Goal: Information Seeking & Learning: Learn about a topic

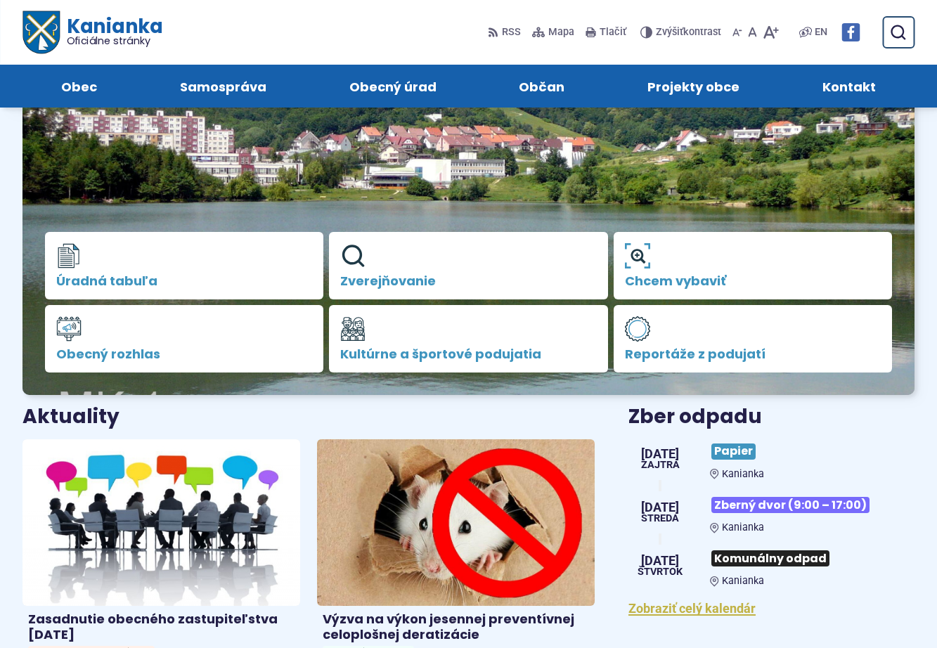
scroll to position [141, 0]
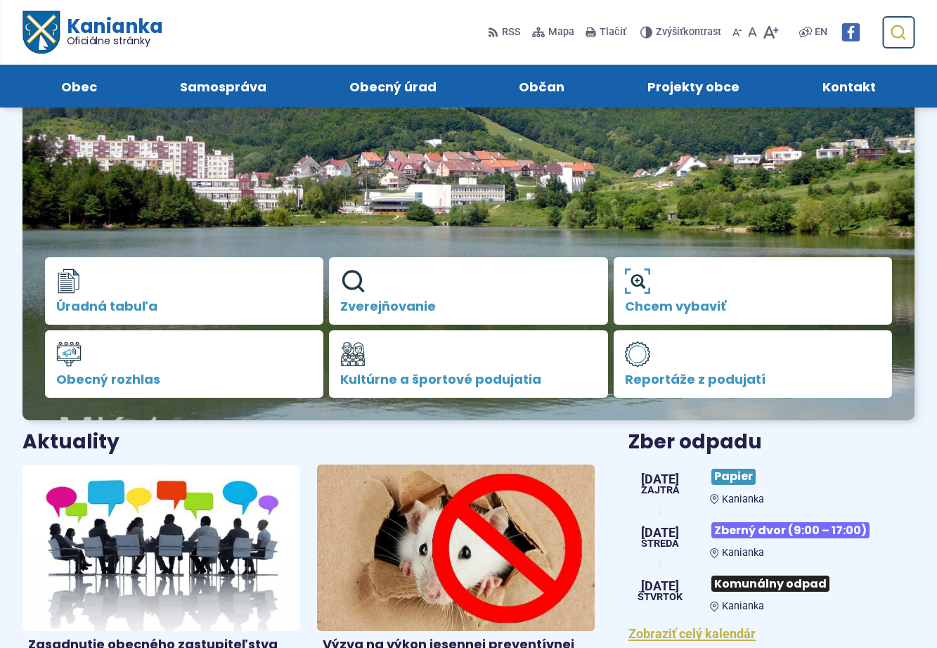
click at [897, 34] on icon "submit" at bounding box center [898, 32] width 17 height 17
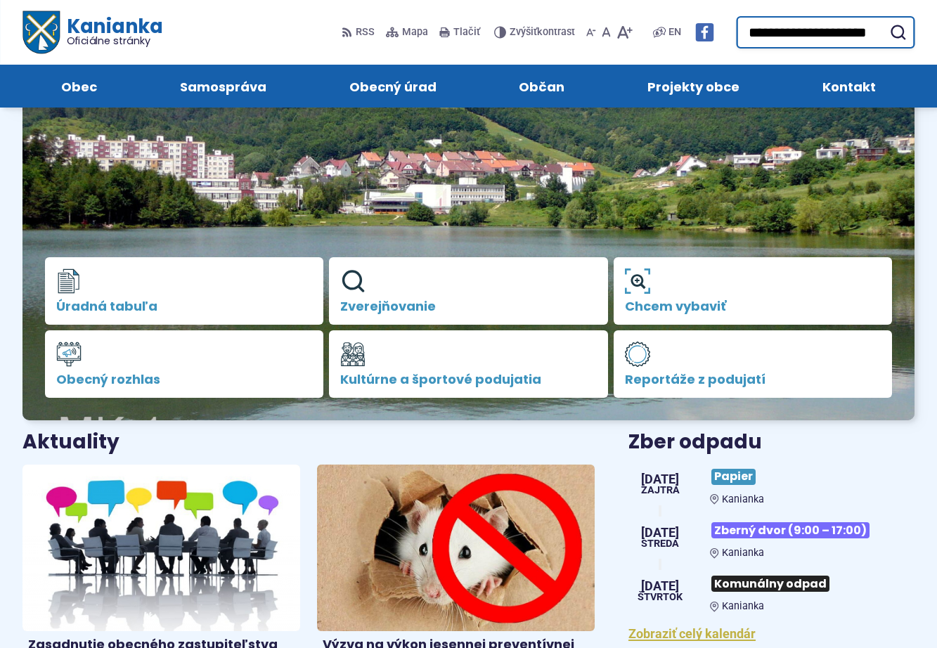
scroll to position [0, 10]
type input "**********"
click at [885, 20] on button "Odoslať vyhľadávací formulár" at bounding box center [897, 32] width 25 height 25
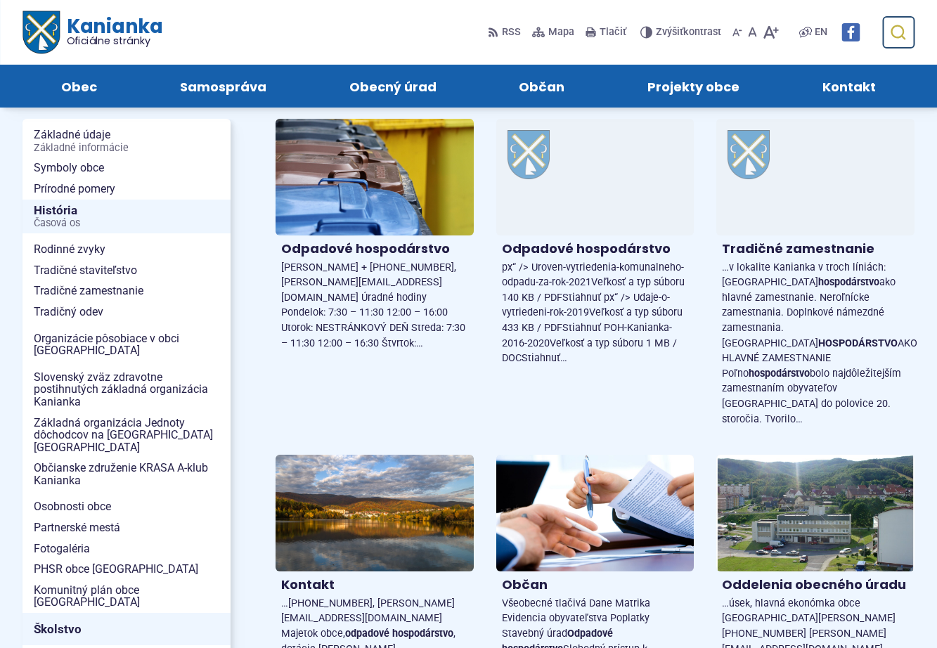
click at [901, 37] on use "submit" at bounding box center [898, 32] width 15 height 15
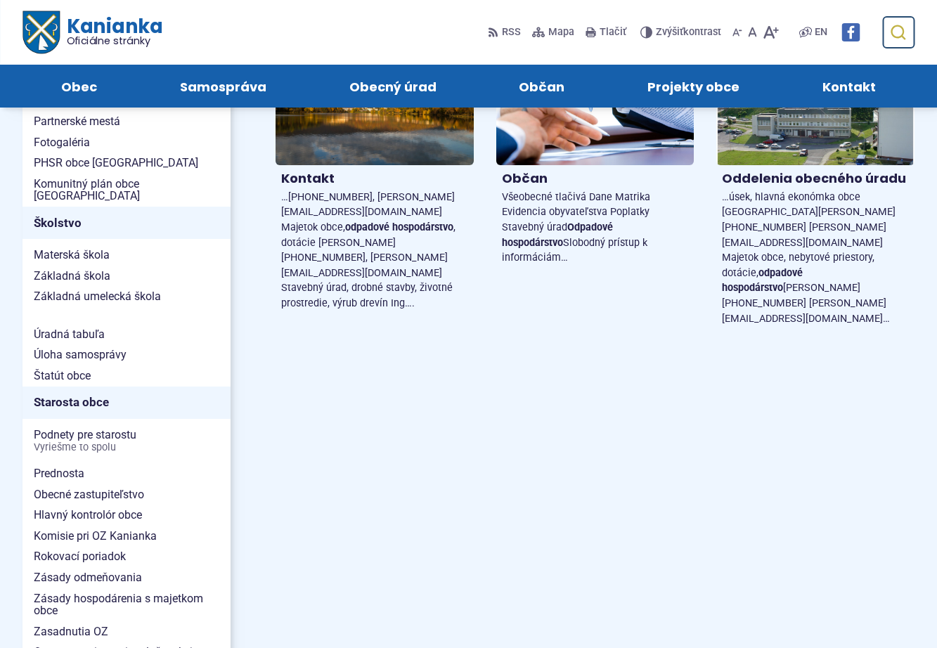
scroll to position [356, 0]
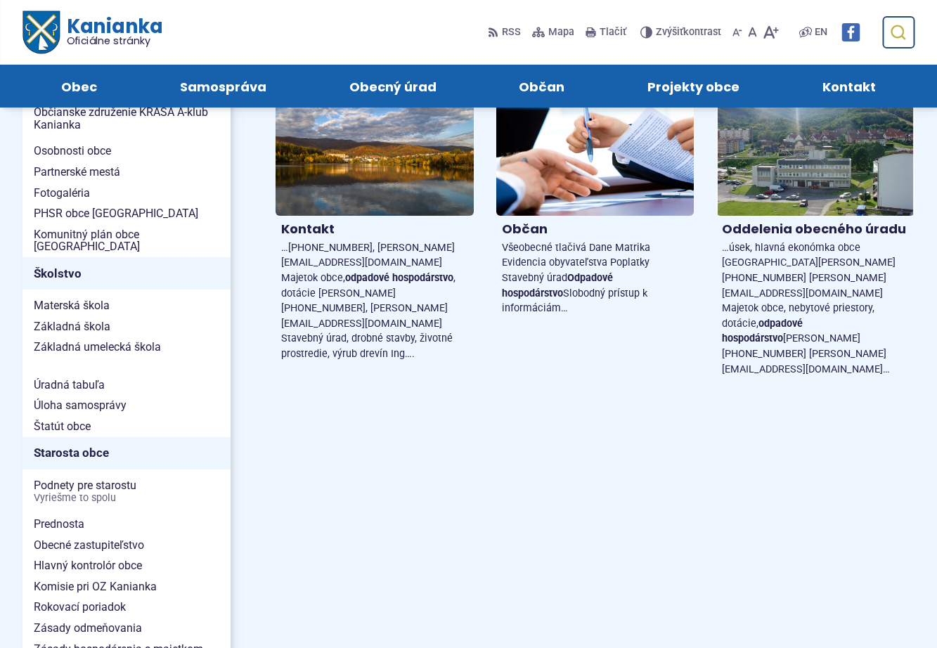
click at [906, 34] on icon "submit" at bounding box center [898, 32] width 17 height 17
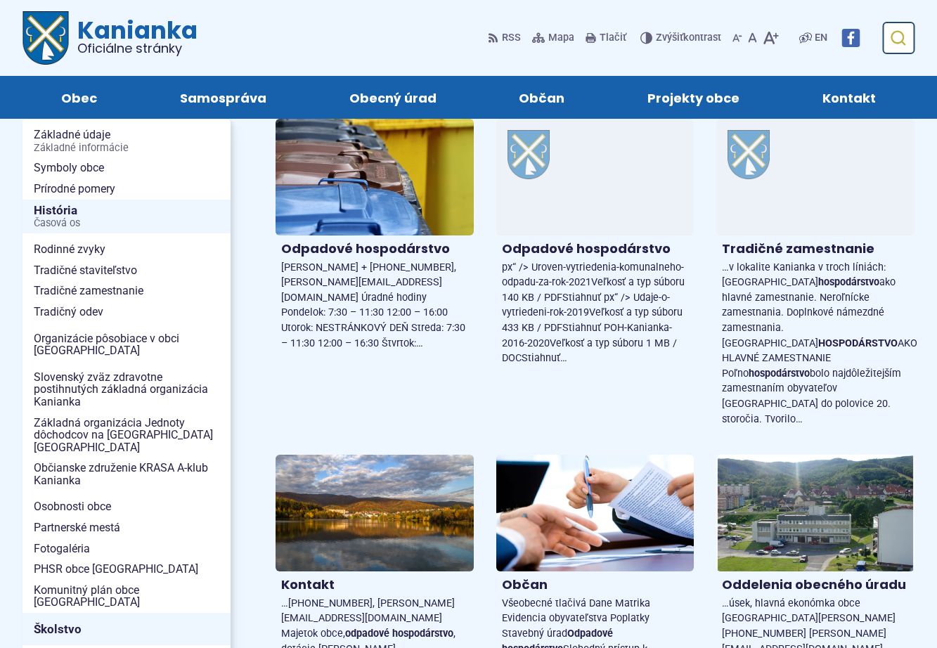
click at [898, 34] on use "submit" at bounding box center [898, 38] width 15 height 15
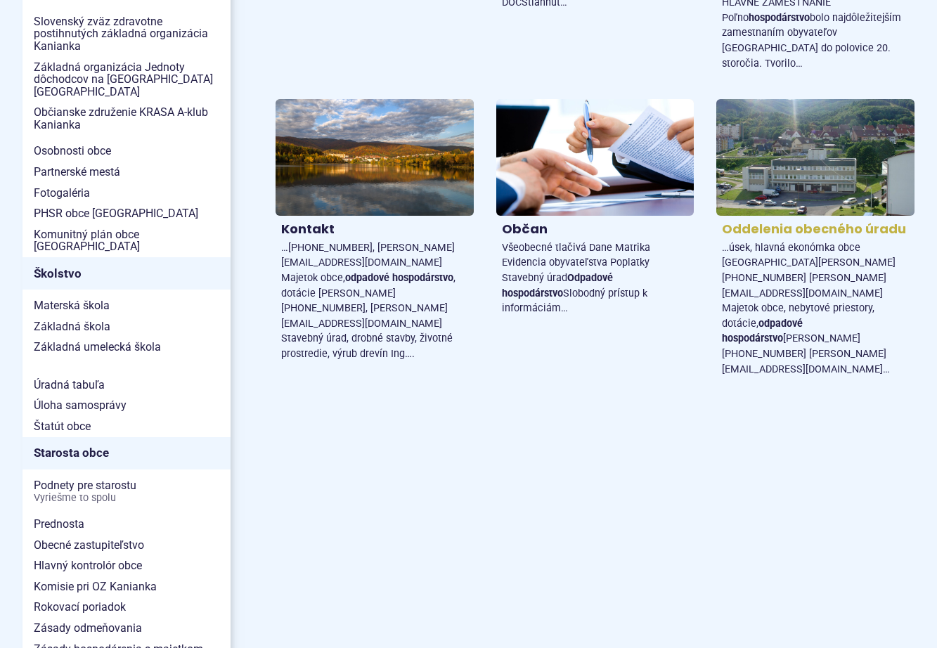
click at [785, 222] on h4 "Oddelenia obecného úradu" at bounding box center [815, 230] width 187 height 16
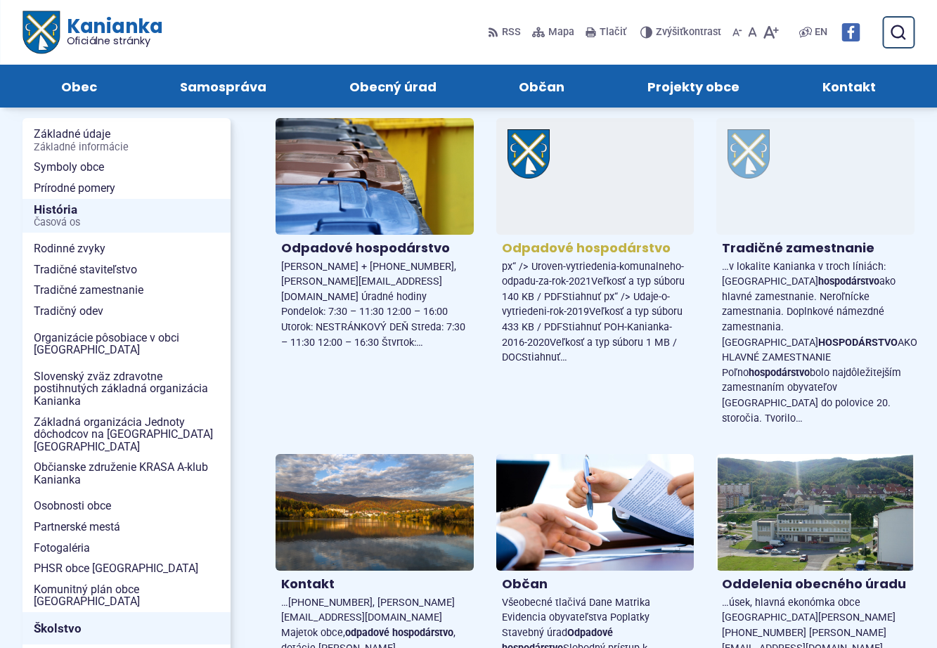
scroll to position [0, 0]
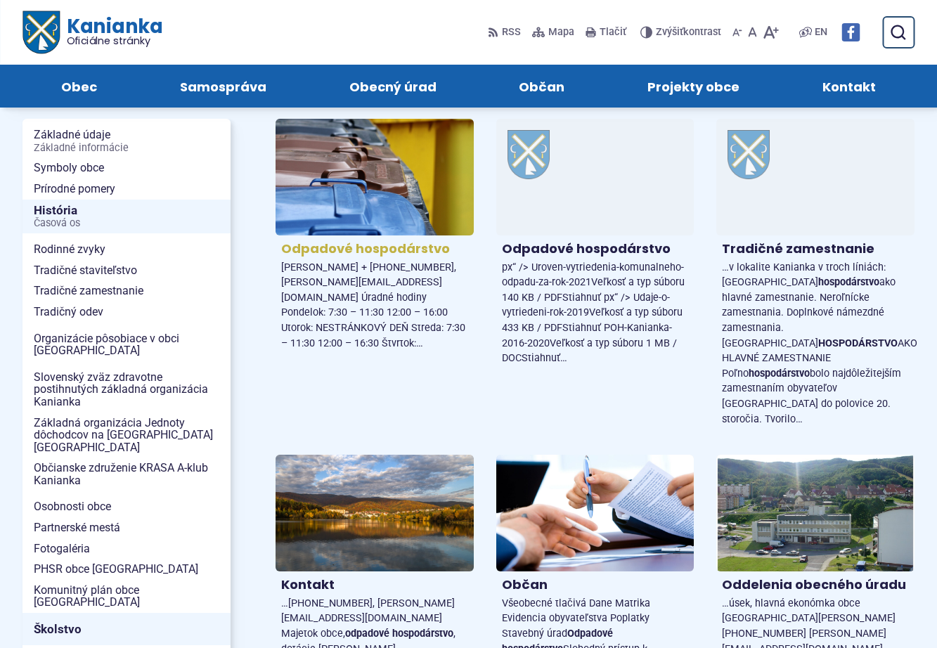
click at [357, 248] on h4 "Odpadové hospodárstvo" at bounding box center [374, 249] width 187 height 16
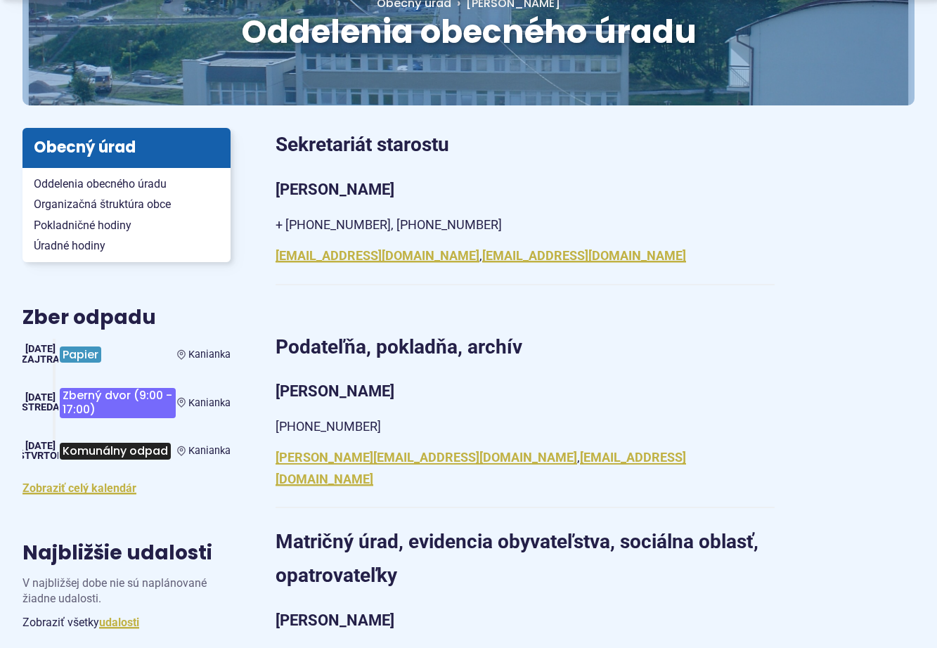
scroll to position [211, 0]
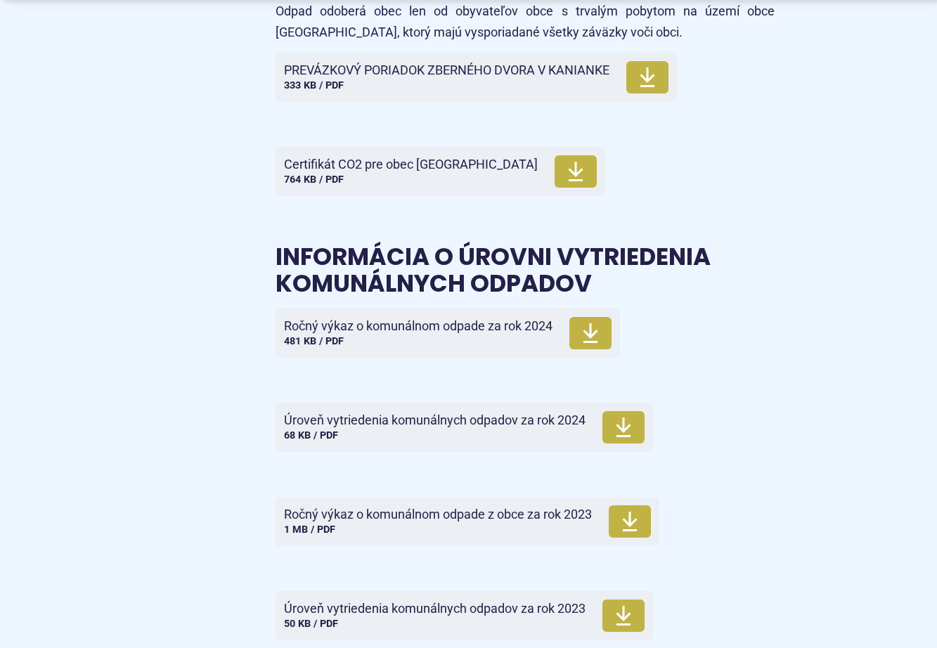
scroll to position [4853, 0]
click at [337, 333] on span "Ročný výkaz o komunálnom odpade za rok 2024" at bounding box center [418, 326] width 269 height 14
click at [356, 427] on span "Úroveň vytriedenia komunálnych odpadov za rok 2024" at bounding box center [435, 420] width 302 height 14
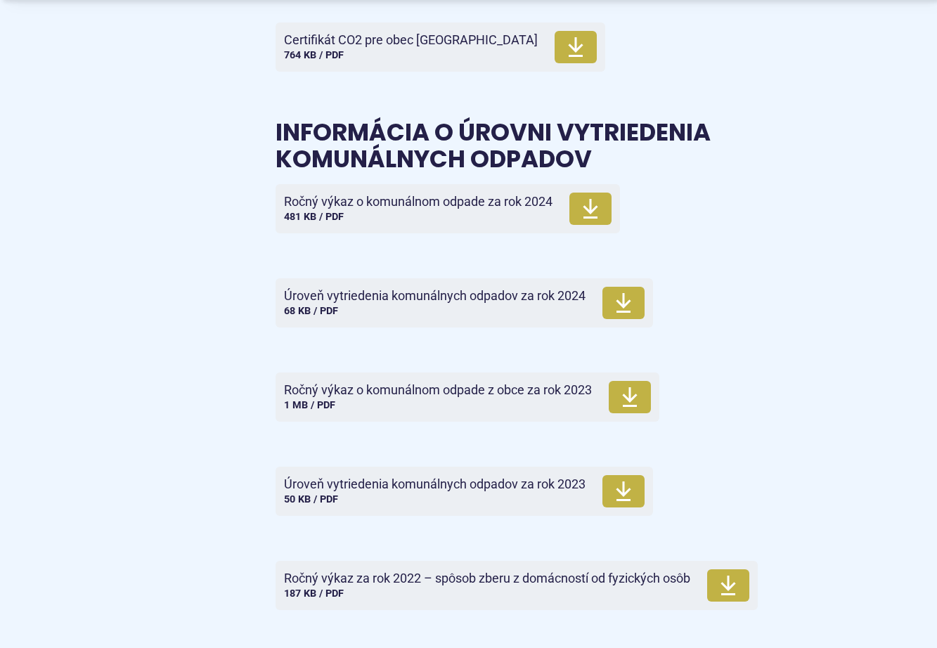
scroll to position [4993, 0]
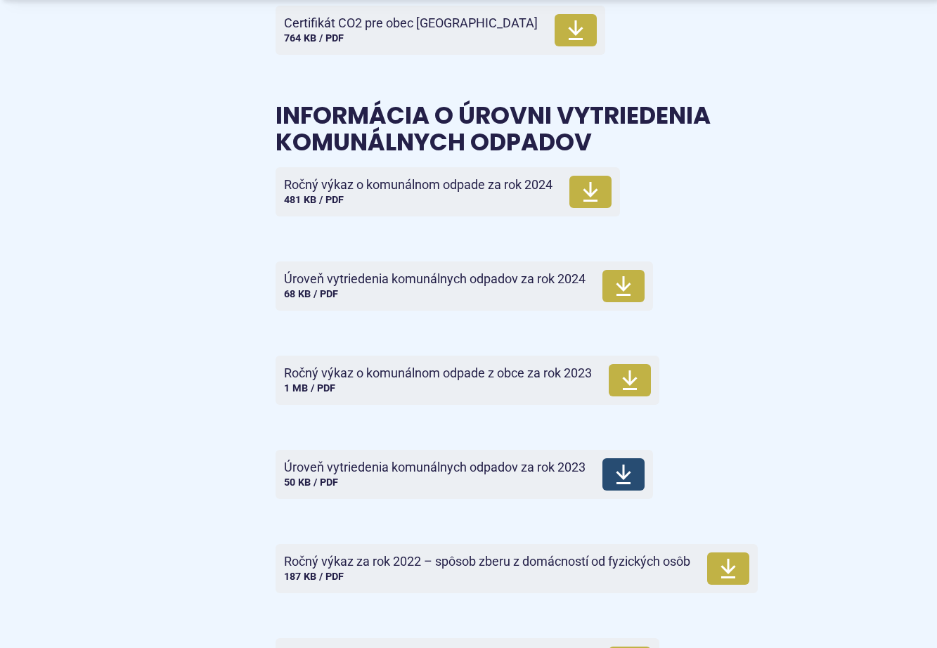
click at [305, 489] on span "Veľkosť a typ súboru 50 KB / PDF" at bounding box center [311, 483] width 54 height 12
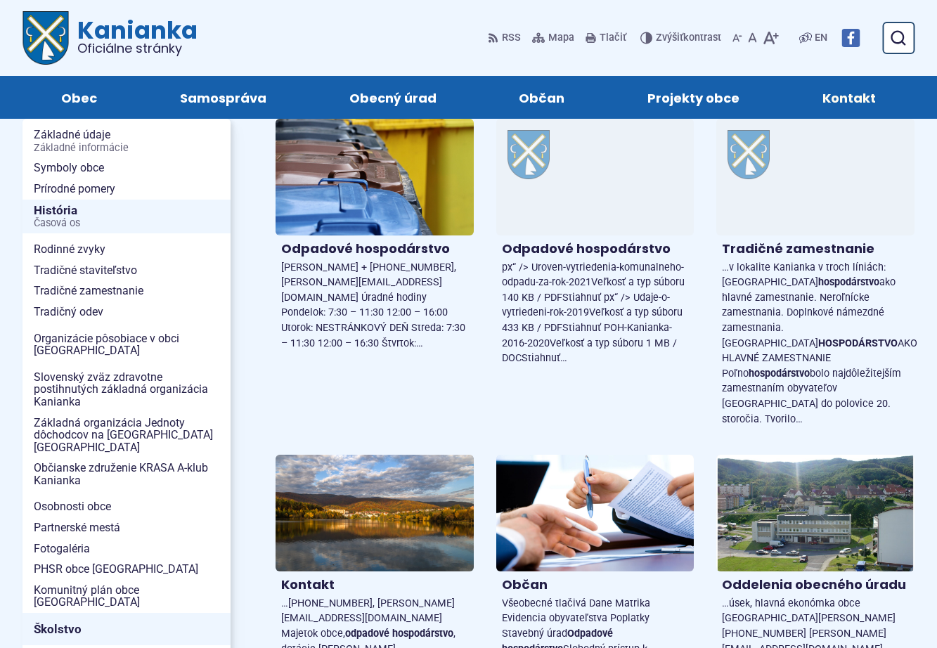
click at [866, 100] on span "Kontakt" at bounding box center [849, 97] width 53 height 43
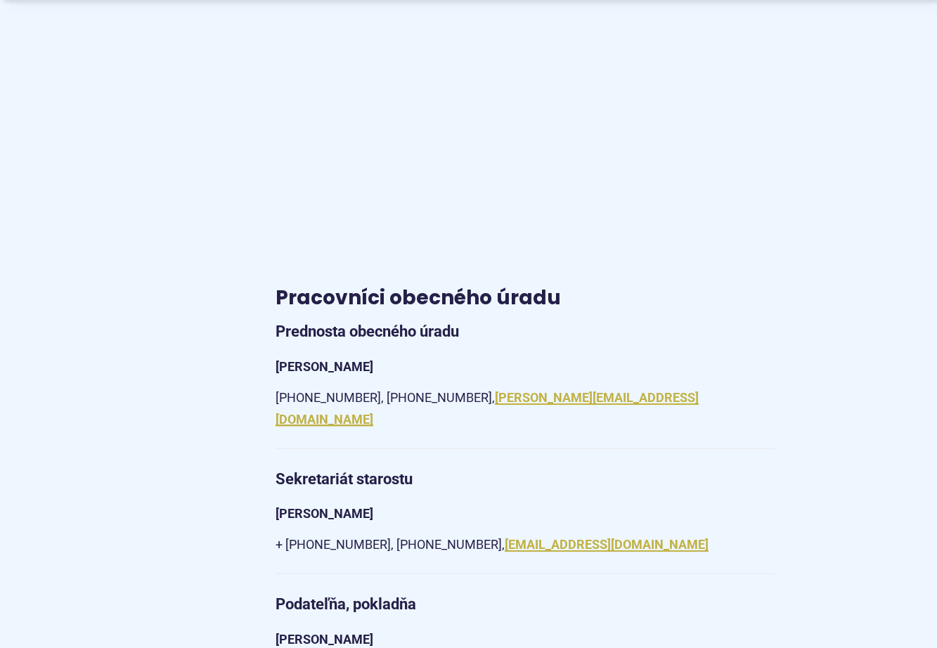
scroll to position [1055, 0]
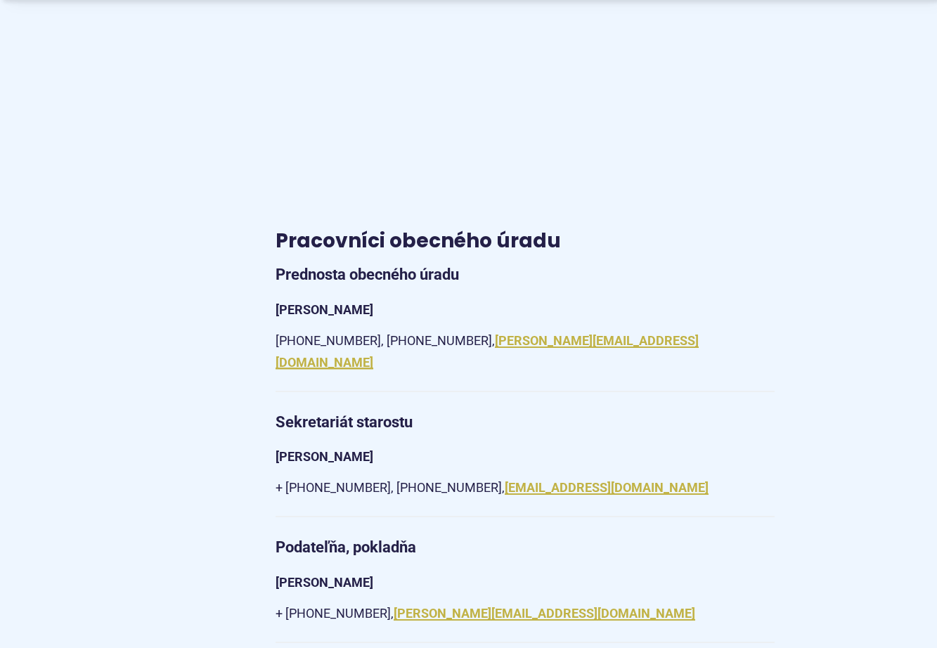
click at [664, 610] on article "Kontakt [STREET_ADDRESS] IČO: 00518239 DIČ: 2021160361 [PHONE_NUMBER] [PHONE_NU…" at bounding box center [595, 544] width 684 height 2535
